Goal: Task Accomplishment & Management: Manage account settings

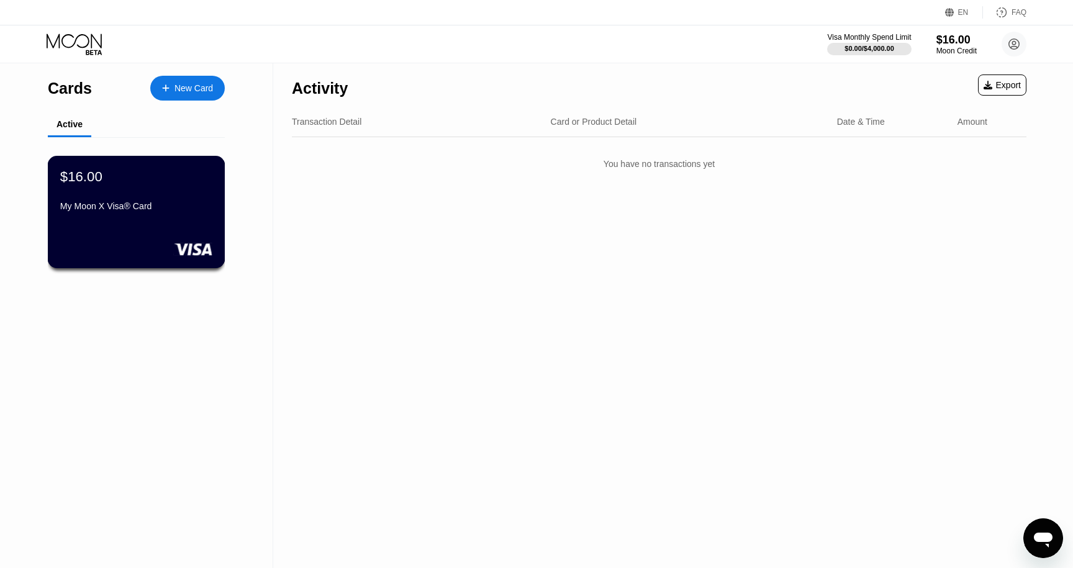
click at [155, 211] on div "My Moon X Visa® Card" at bounding box center [136, 206] width 152 height 10
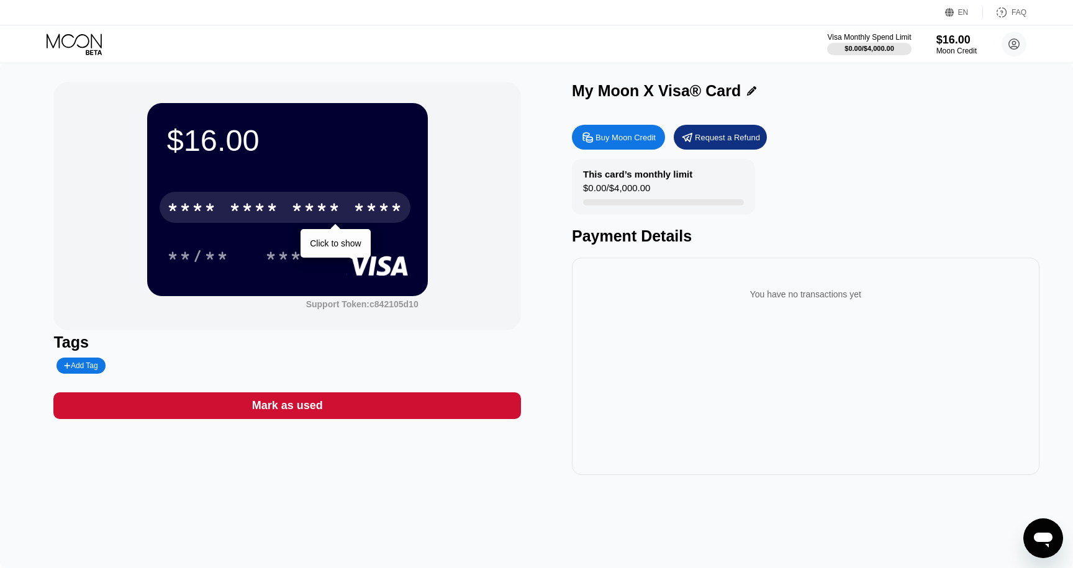
click at [318, 214] on div "* * * *" at bounding box center [316, 209] width 50 height 20
click at [307, 208] on div "* * * *" at bounding box center [316, 209] width 50 height 20
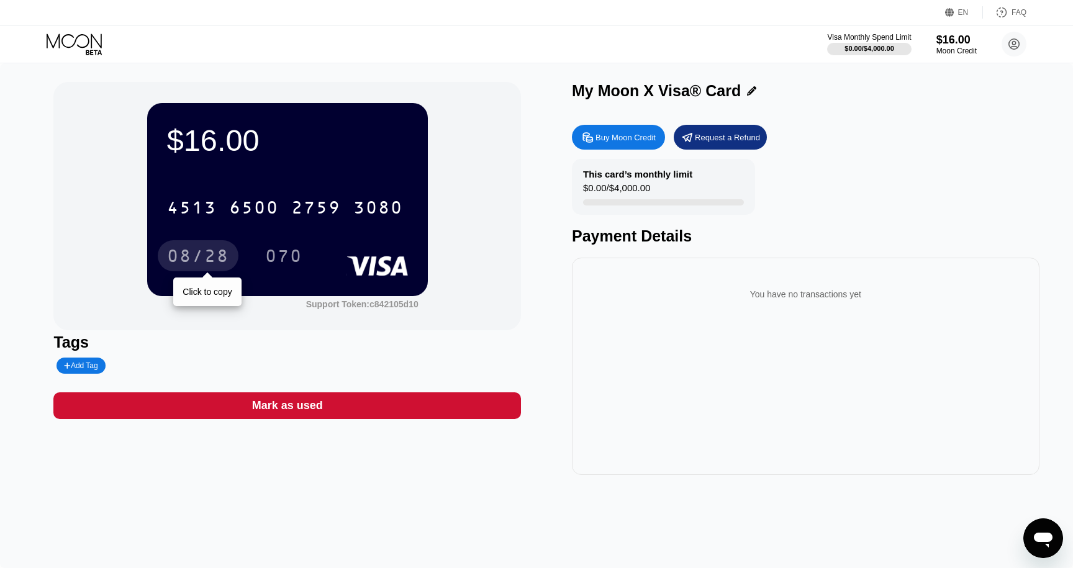
click at [200, 263] on div "08/28" at bounding box center [198, 258] width 62 height 20
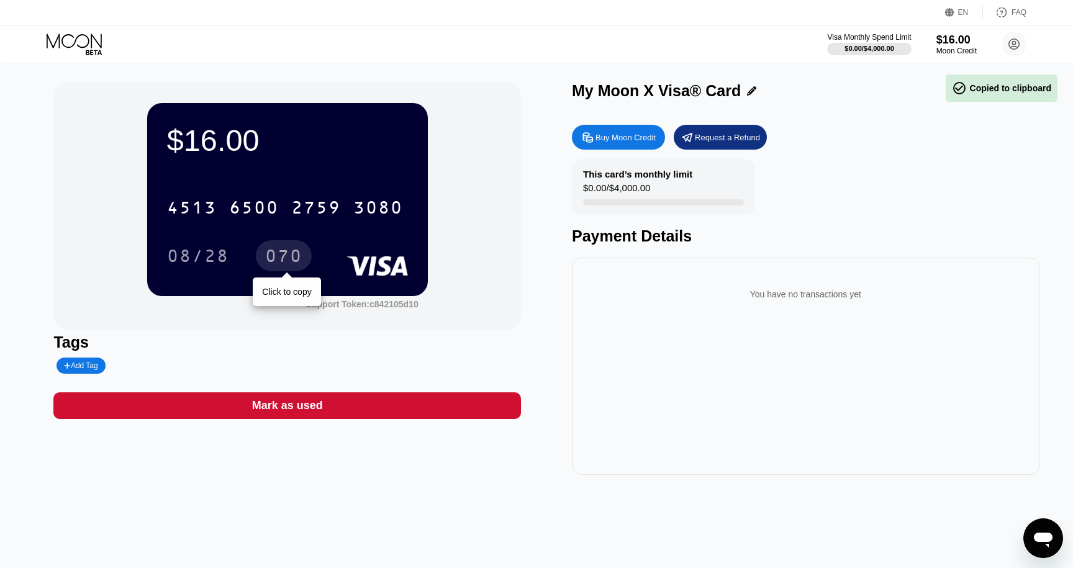
click at [272, 258] on div "070" at bounding box center [283, 258] width 37 height 20
